Goal: Task Accomplishment & Management: Use online tool/utility

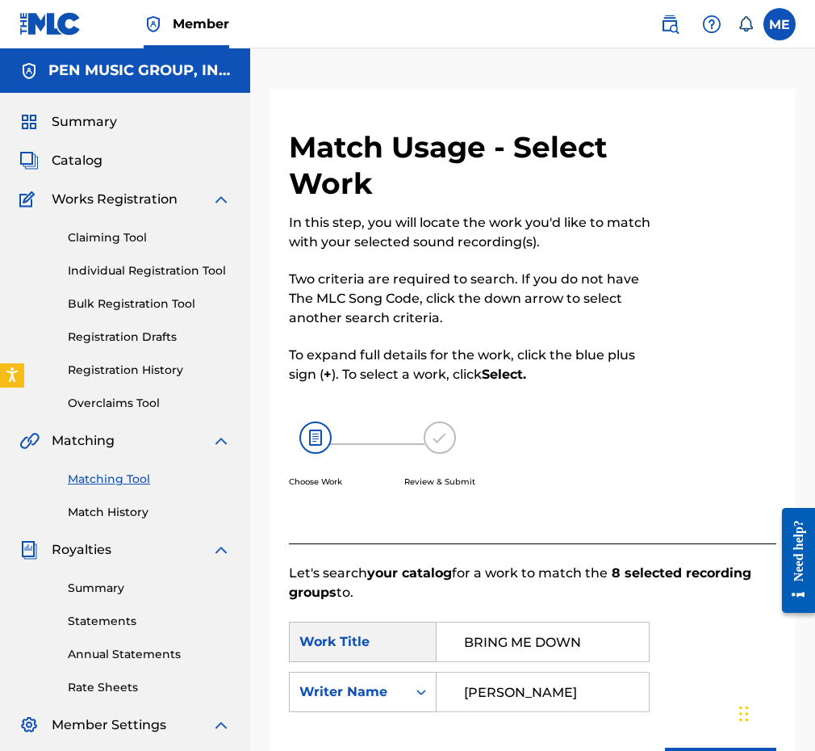
scroll to position [288, 0]
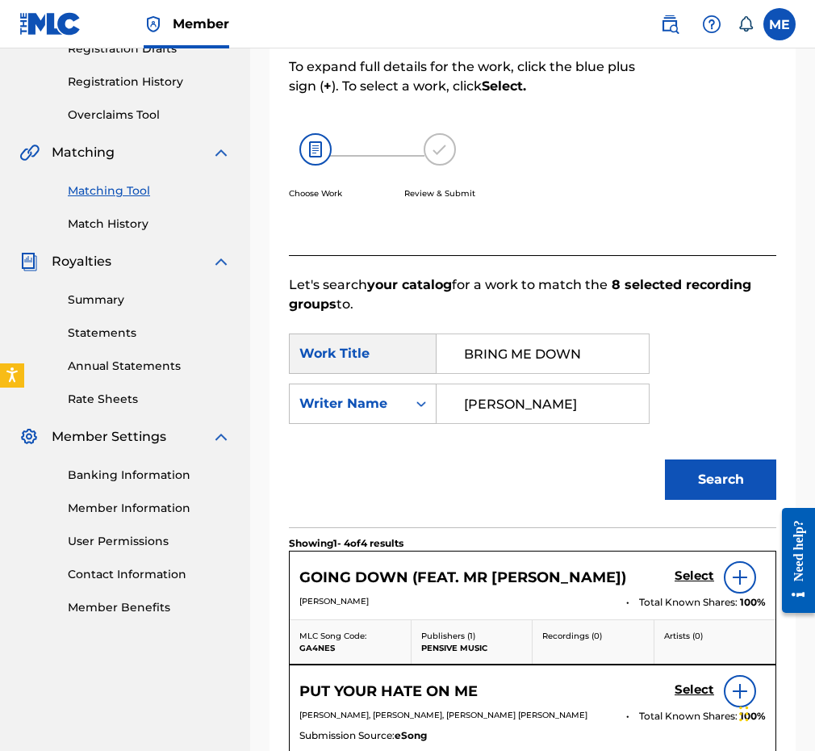
click at [588, 354] on input "BRING ME DOWN" at bounding box center [542, 353] width 185 height 39
paste input "CELLAR DOOR"
type input "BRING ME DOWN"
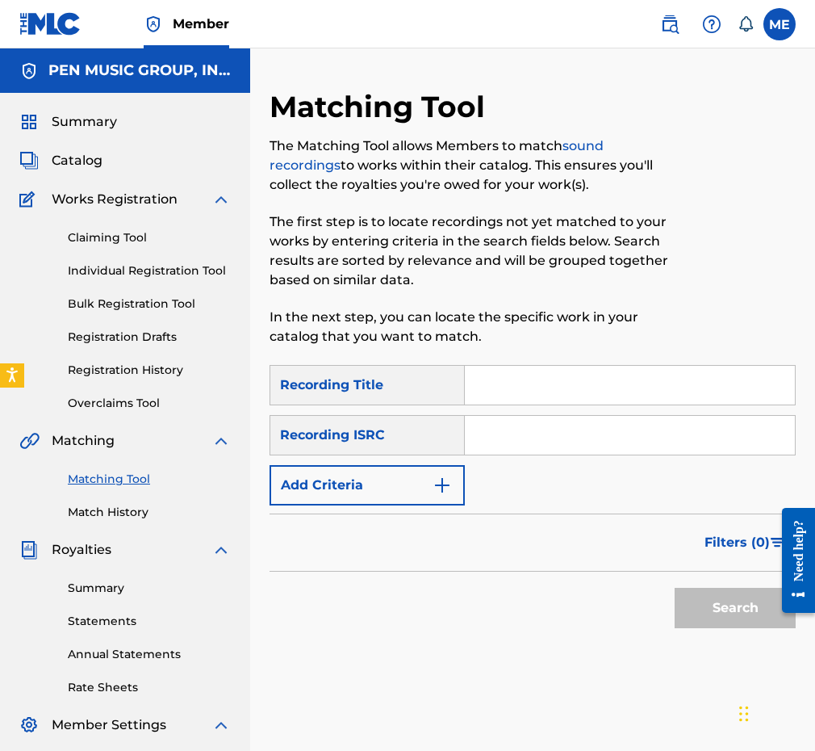
click at [526, 407] on div "SearchWithCriteria9e2556ed-5b7e-40fb-b048-105888f89d92 Recording Title SearchWi…" at bounding box center [533, 435] width 526 height 140
click at [519, 388] on input "Search Form" at bounding box center [630, 385] width 330 height 39
paste input "CELLAR DOOR"
type input "CELLAR DOOR"
